Goal: Information Seeking & Learning: Learn about a topic

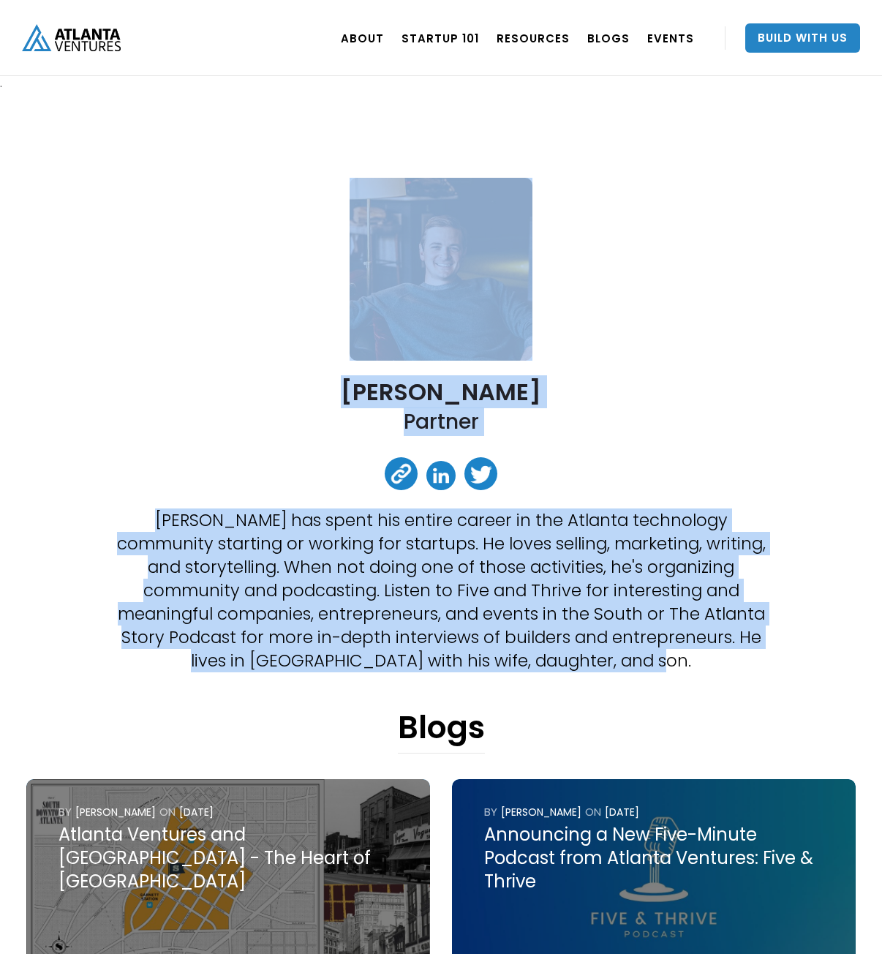
click at [700, 685] on div "[PERSON_NAME] Partner [PERSON_NAME] has spent his entire career in the Atlanta …" at bounding box center [441, 892] width 856 height 1603
click at [675, 675] on div "[PERSON_NAME] Partner [PERSON_NAME] has spent his entire career in the Atlanta …" at bounding box center [441, 892] width 856 height 1603
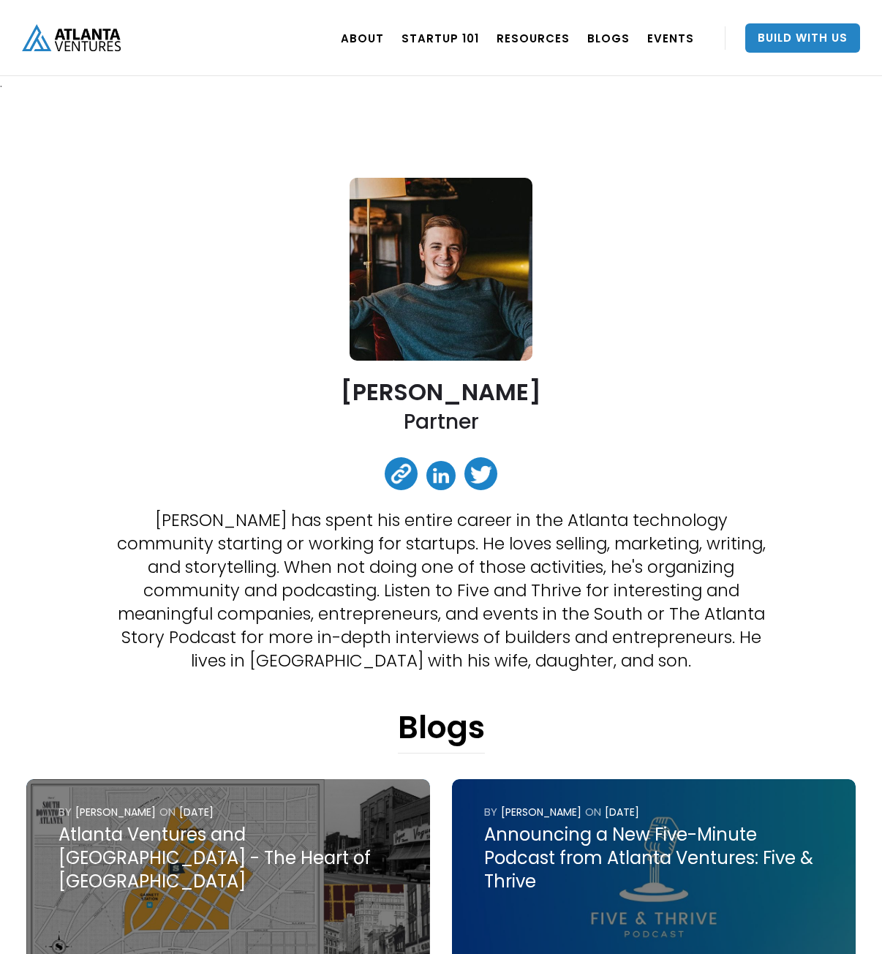
click at [239, 482] on div "[PERSON_NAME] Partner [PERSON_NAME] has spent his entire career in the Atlanta …" at bounding box center [441, 892] width 856 height 1603
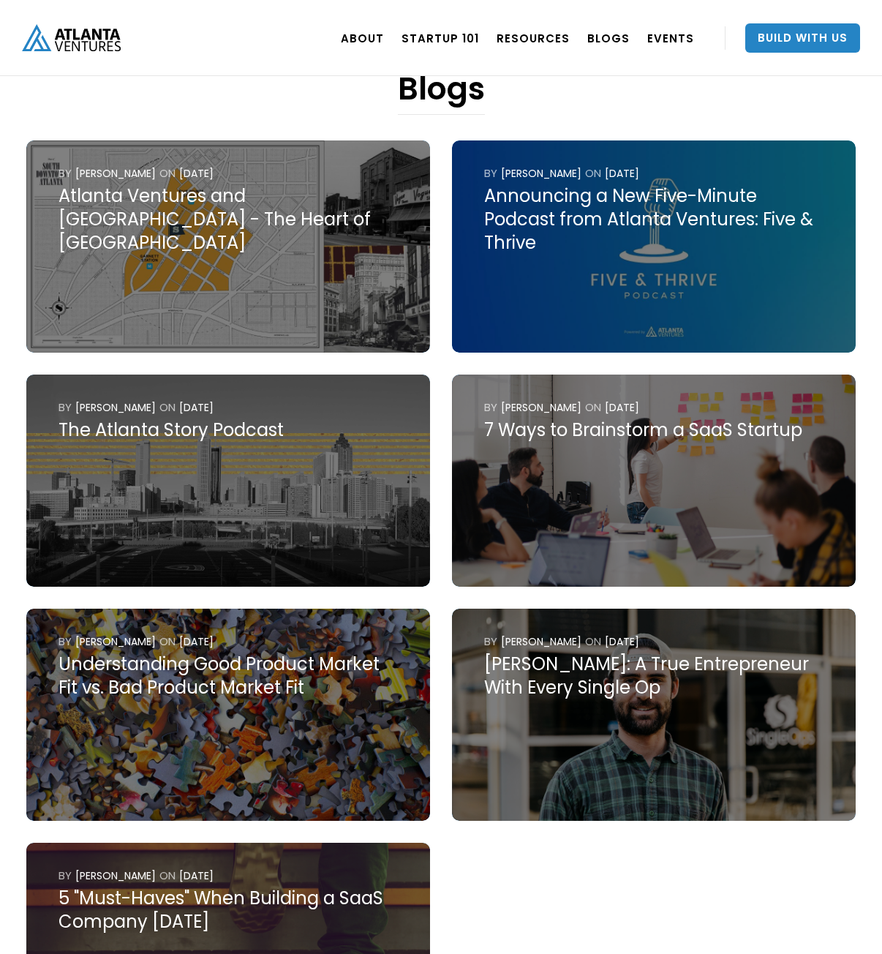
scroll to position [659, 0]
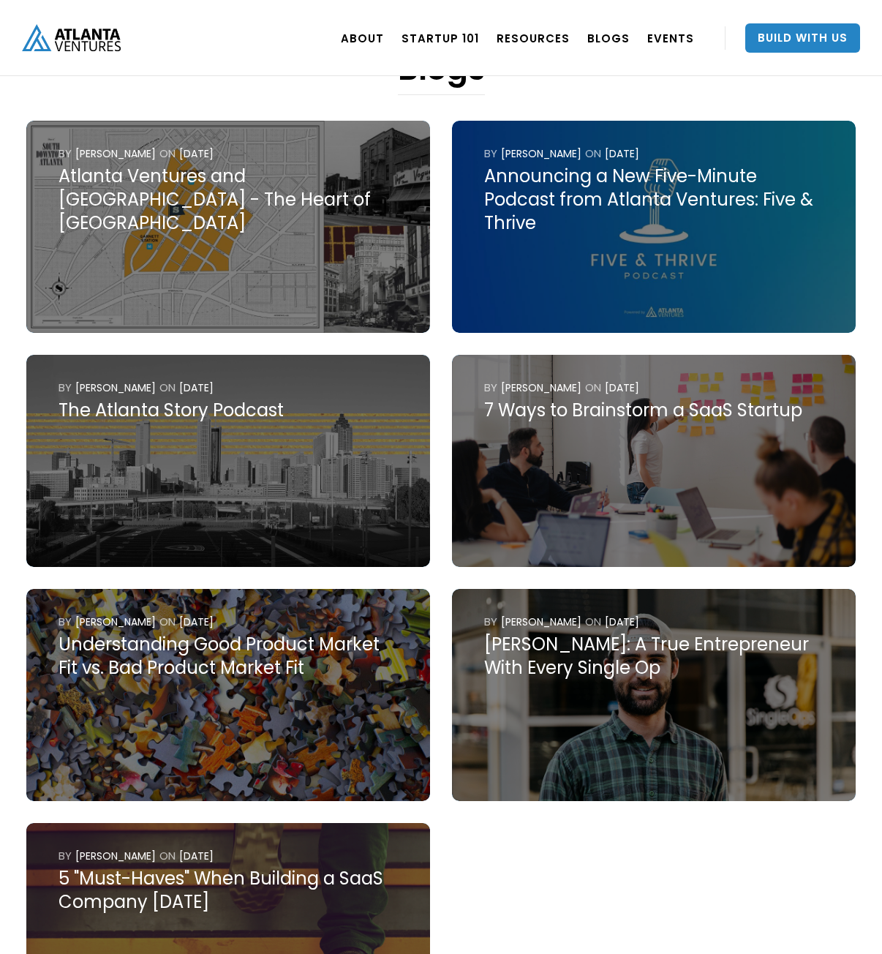
click at [170, 258] on img at bounding box center [228, 227] width 404 height 212
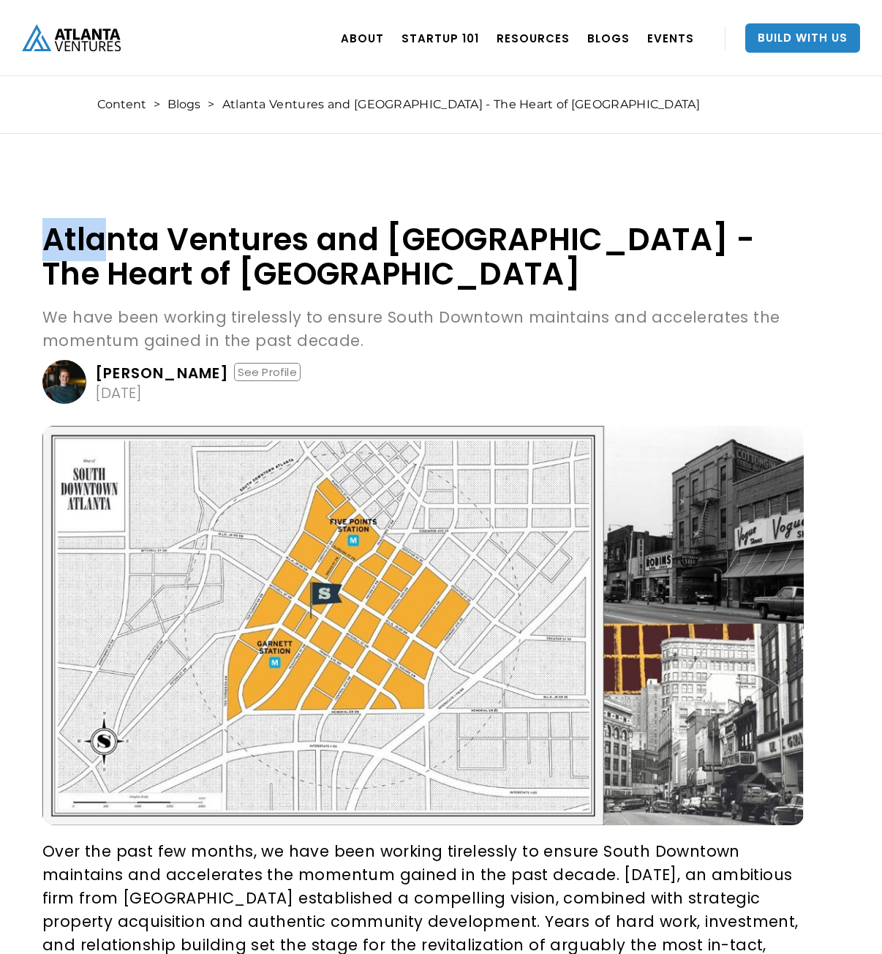
drag, startPoint x: 106, startPoint y: 198, endPoint x: 682, endPoint y: 416, distance: 615.8
click at [433, 334] on p "We have been working tirelessly to ensure South Downtown maintains and accelera…" at bounding box center [423, 329] width 762 height 47
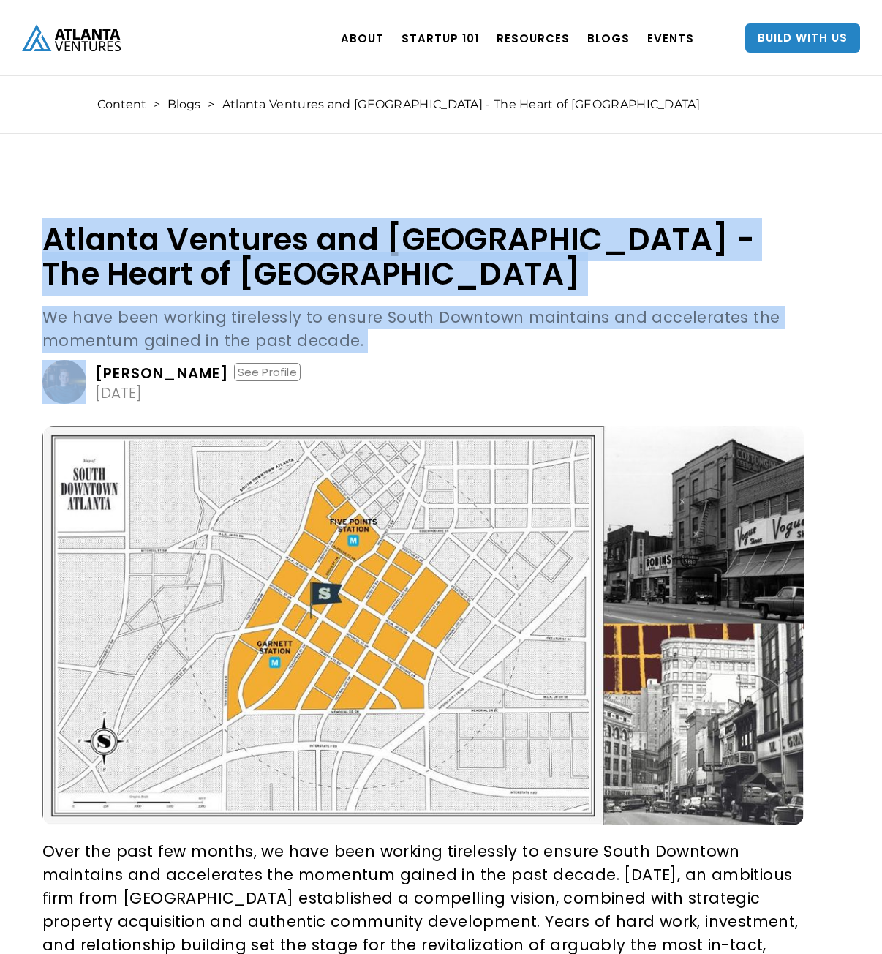
drag, startPoint x: 208, startPoint y: 266, endPoint x: 0, endPoint y: 146, distance: 239.6
click at [50, 232] on h1 "Atlanta Ventures and [GEOGRAPHIC_DATA] - The Heart of [GEOGRAPHIC_DATA]" at bounding box center [423, 256] width 762 height 69
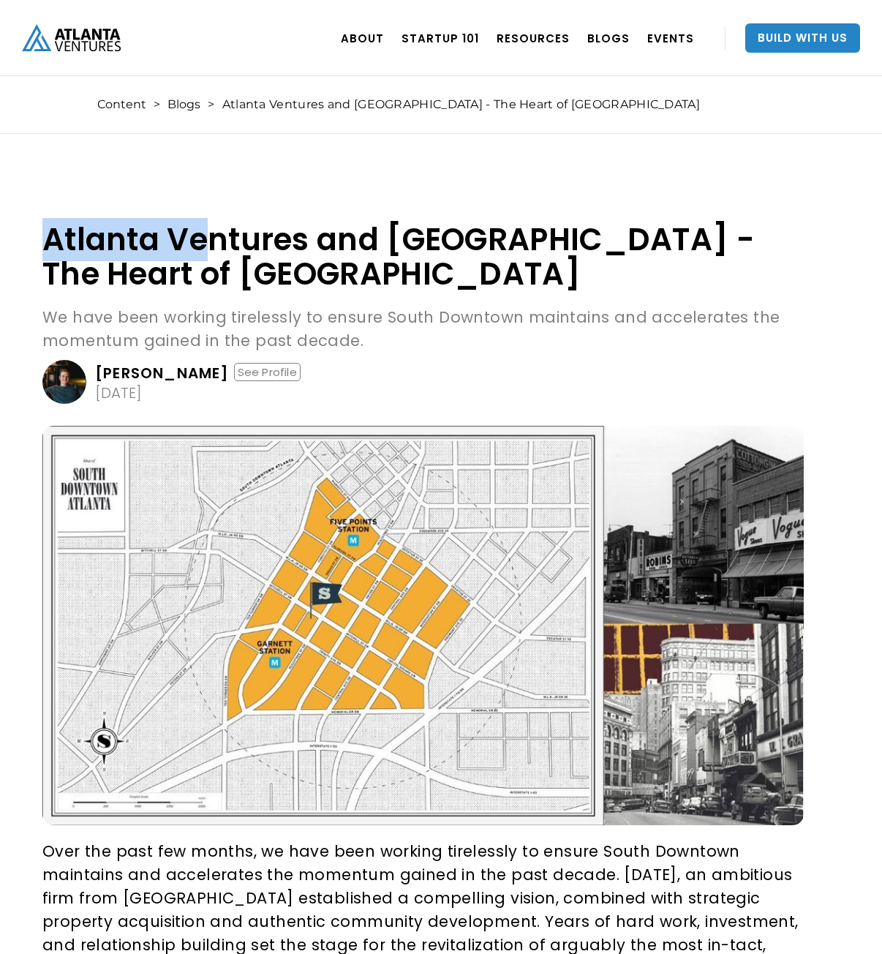
drag, startPoint x: 40, startPoint y: 233, endPoint x: 200, endPoint y: 248, distance: 160.9
